Goal: Task Accomplishment & Management: Complete application form

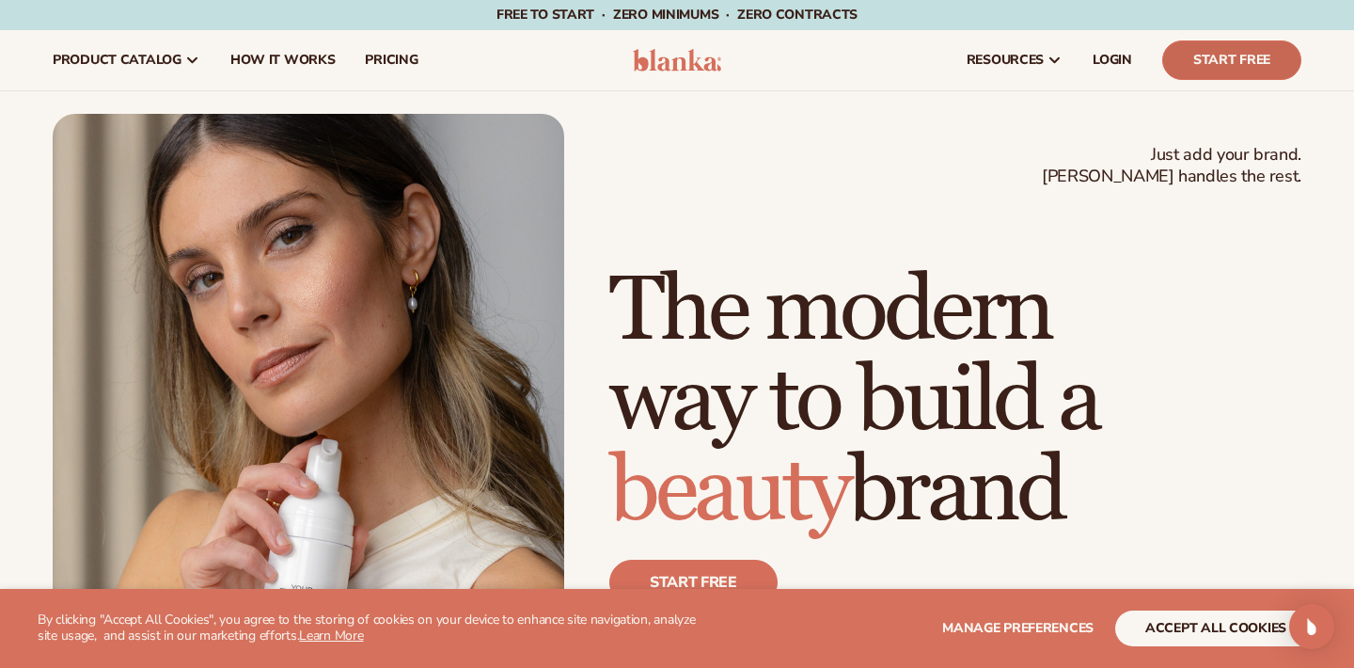
click at [1222, 50] on link "Start Free" at bounding box center [1231, 59] width 139 height 39
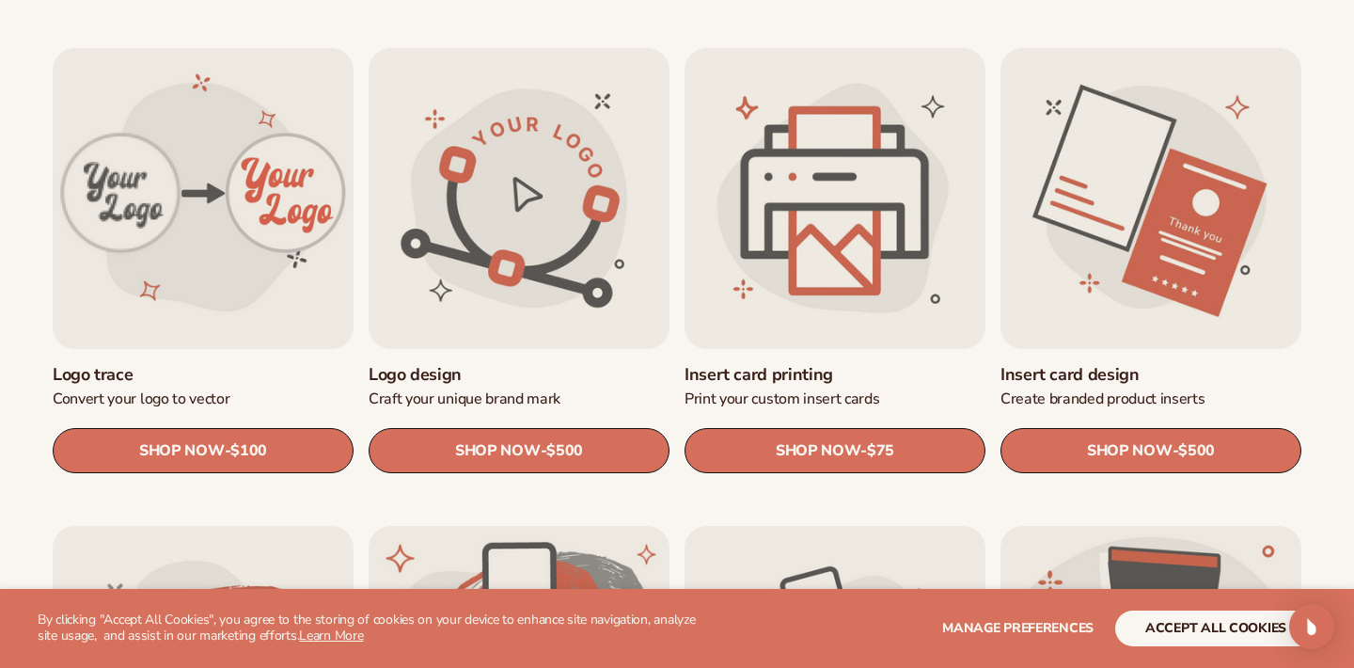
scroll to position [619, 0]
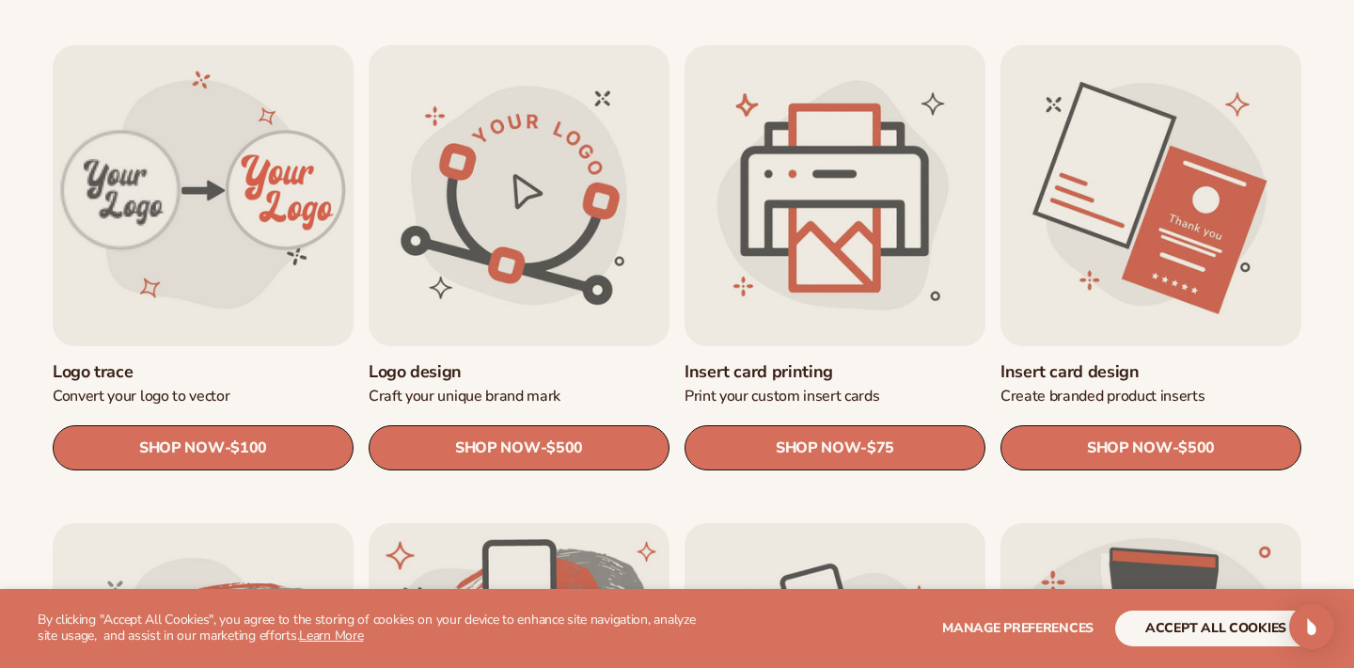
click at [1215, 628] on button "accept all cookies" at bounding box center [1215, 628] width 201 height 36
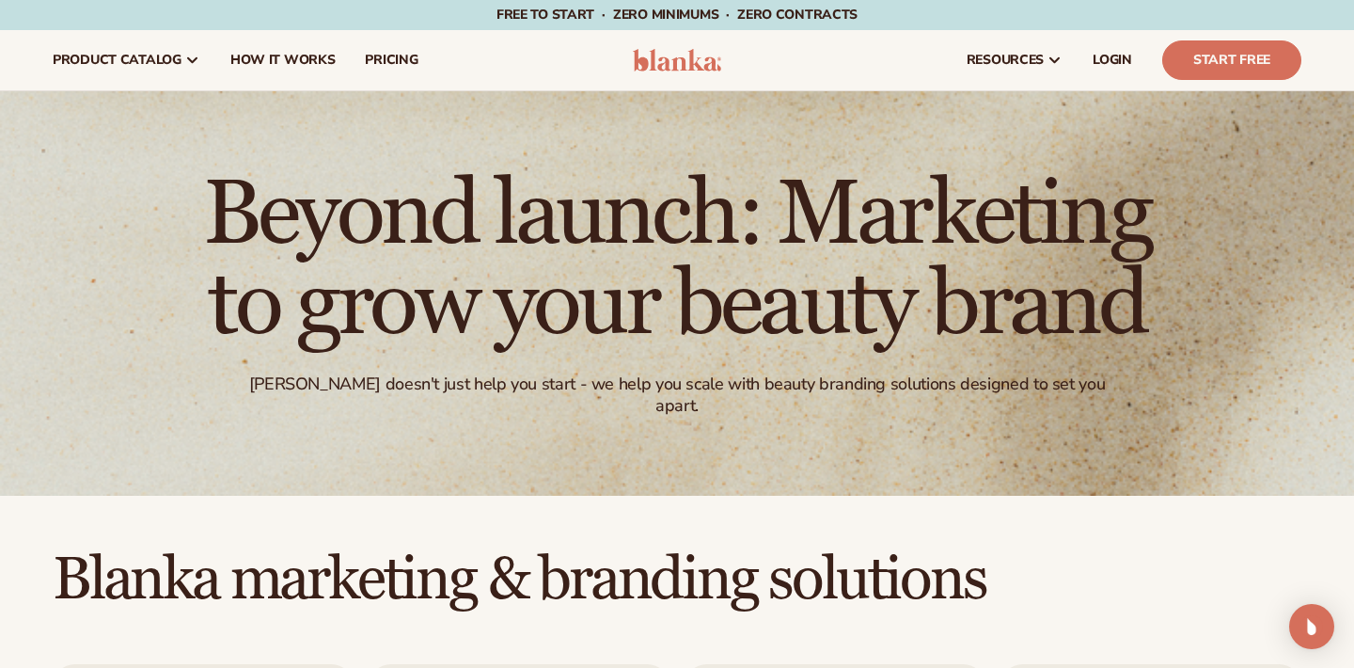
scroll to position [0, 0]
